Goal: Check status

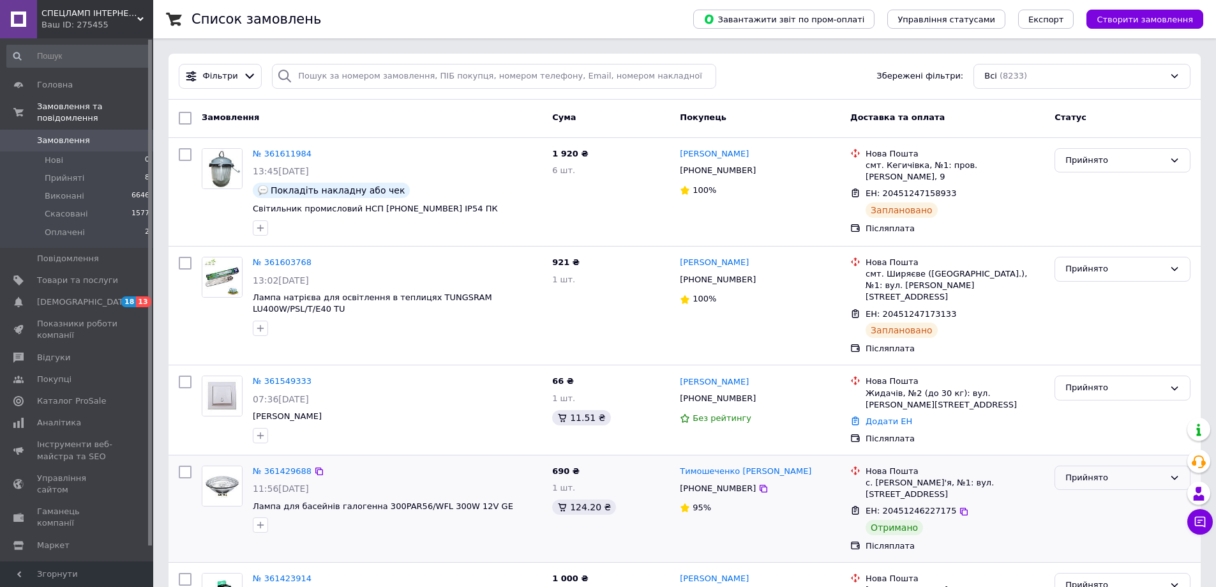
click at [1092, 471] on div "Прийнято" at bounding box center [1114, 477] width 99 height 13
click at [1084, 492] on li "Виконано" at bounding box center [1122, 504] width 135 height 24
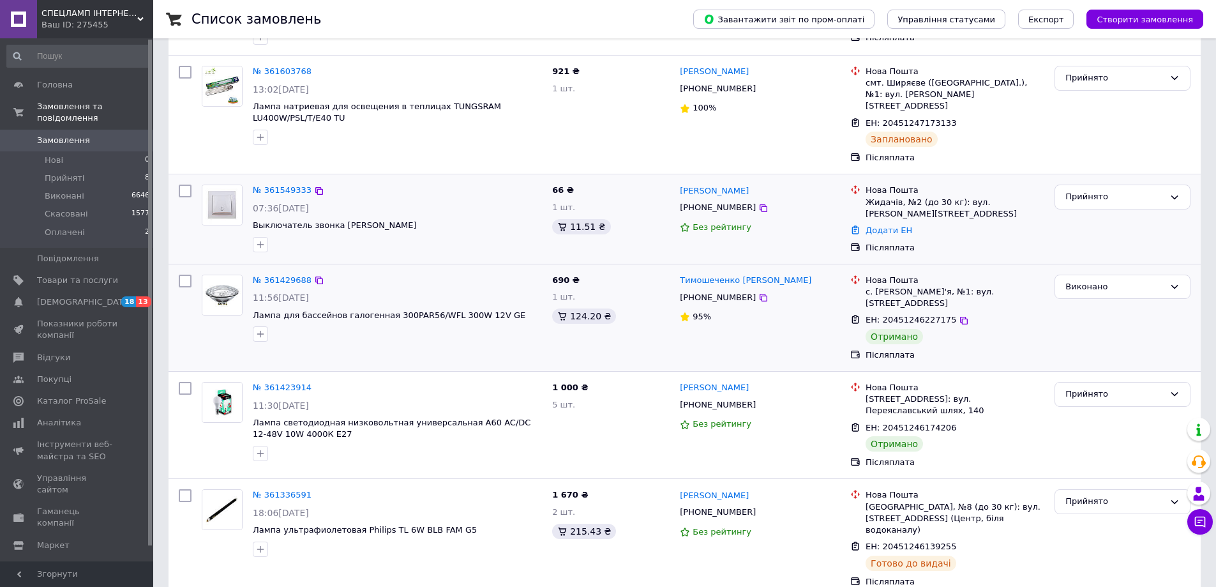
scroll to position [191, 0]
click at [1087, 387] on div "Прийнято" at bounding box center [1114, 393] width 99 height 13
click at [1087, 408] on li "Виконано" at bounding box center [1122, 420] width 135 height 24
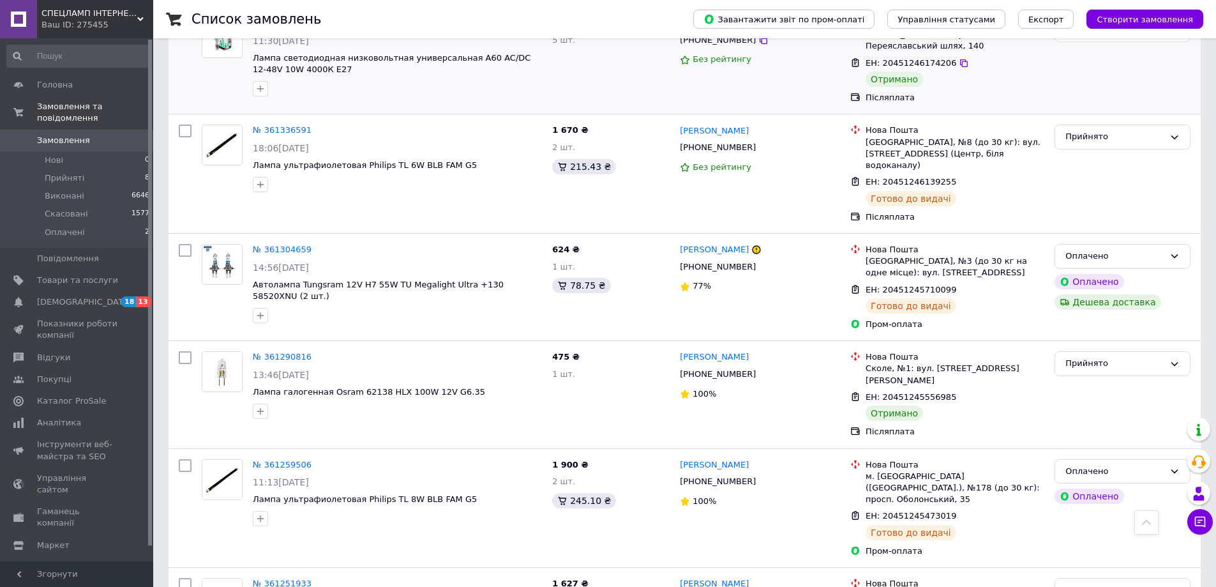
scroll to position [574, 0]
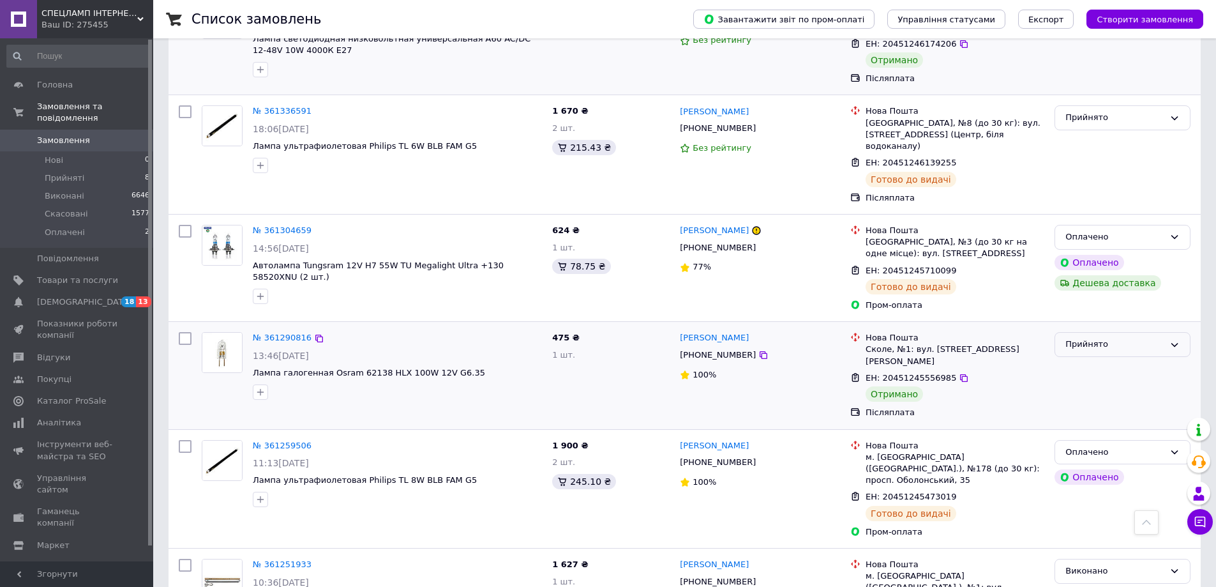
click at [1110, 338] on div "Прийнято" at bounding box center [1114, 344] width 99 height 13
click at [1086, 359] on li "Виконано" at bounding box center [1122, 371] width 135 height 24
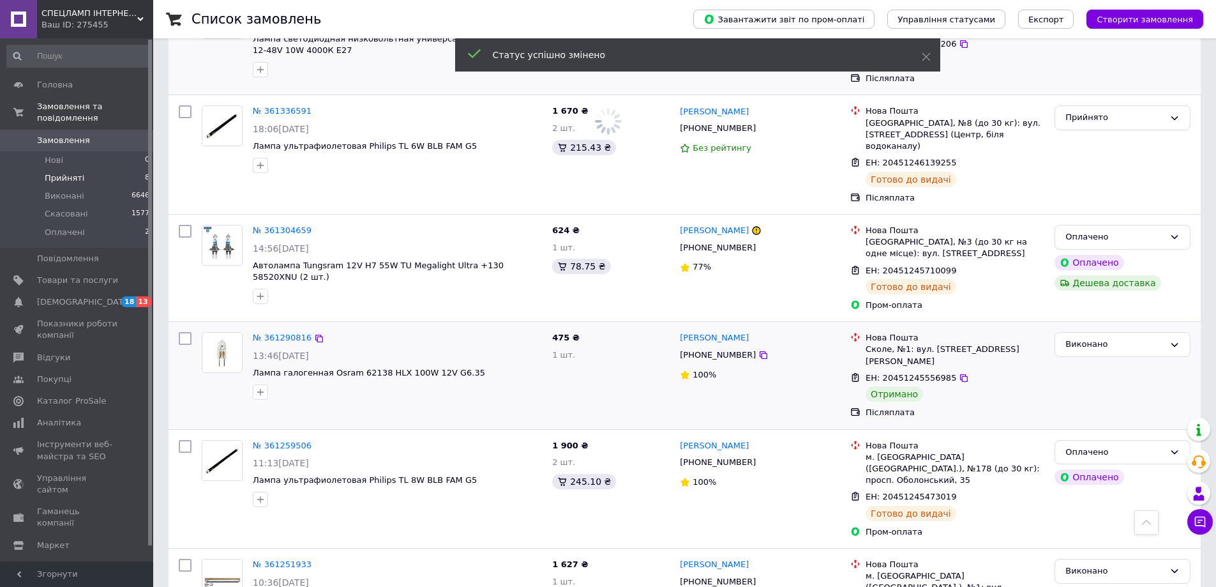
click at [67, 172] on span "Прийняті" at bounding box center [65, 177] width 40 height 11
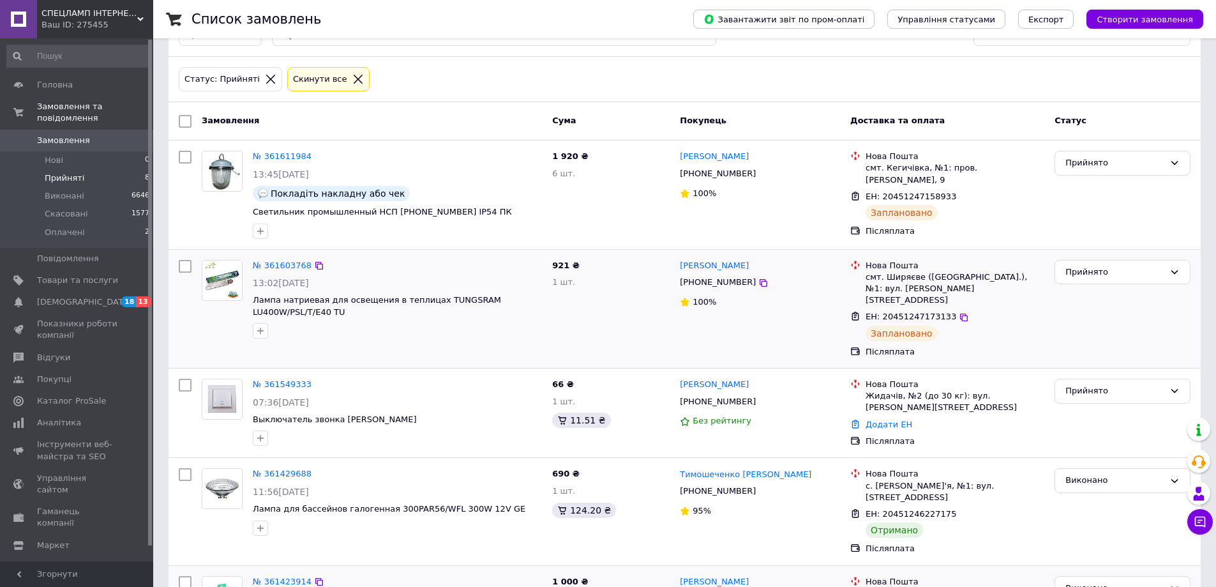
scroll to position [64, 0]
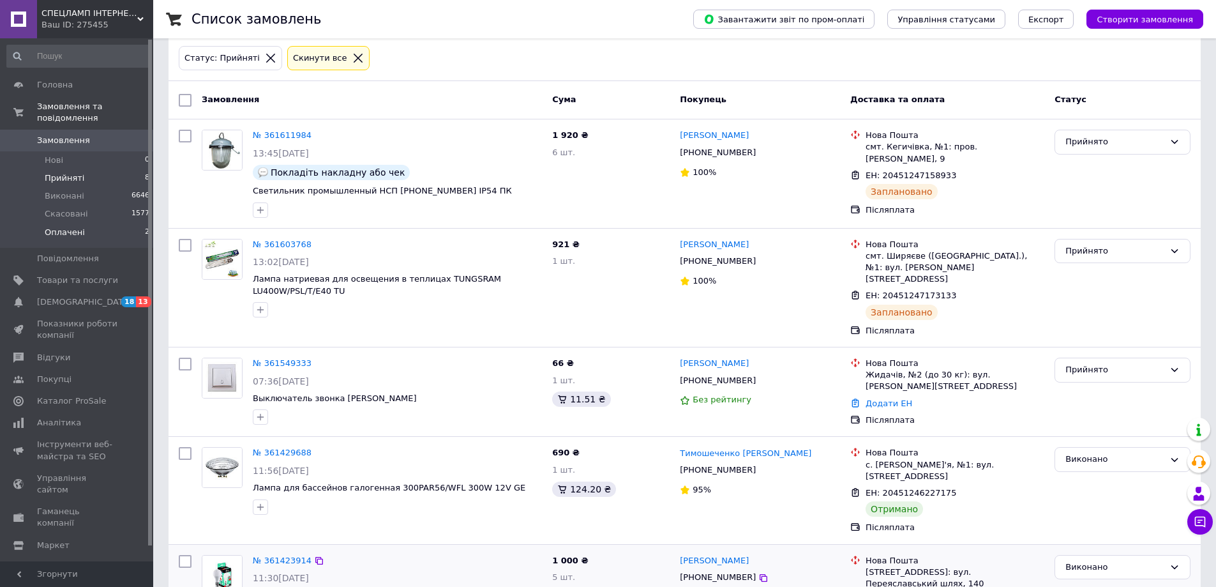
click at [70, 227] on span "Оплачені" at bounding box center [65, 232] width 40 height 11
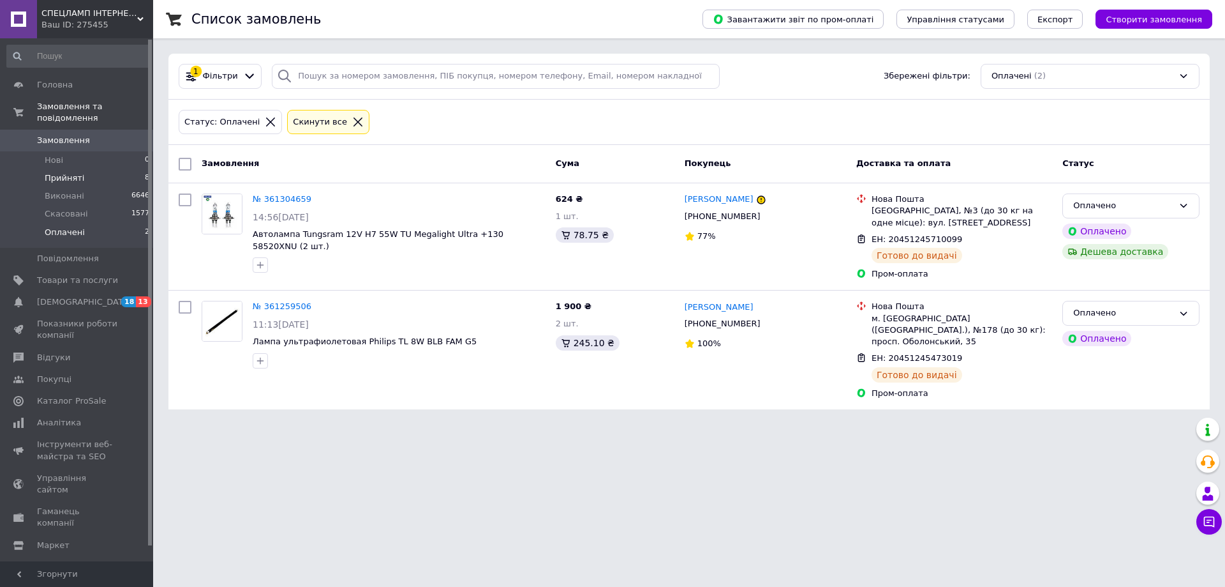
click at [55, 172] on span "Прийняті" at bounding box center [65, 177] width 40 height 11
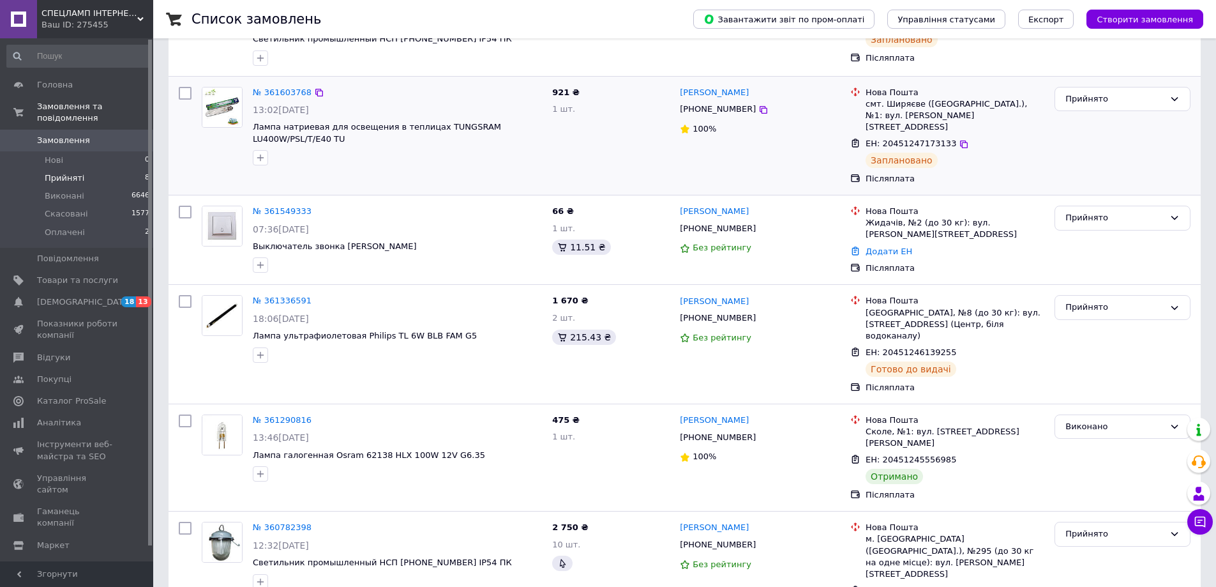
scroll to position [227, 0]
